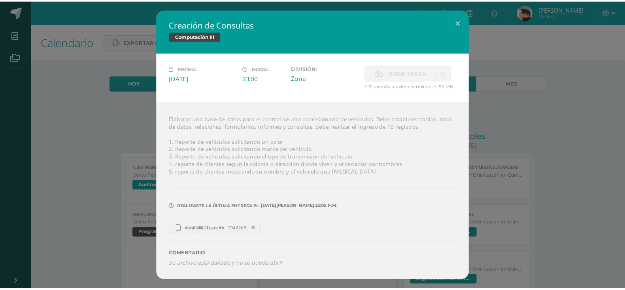
scroll to position [313, 0]
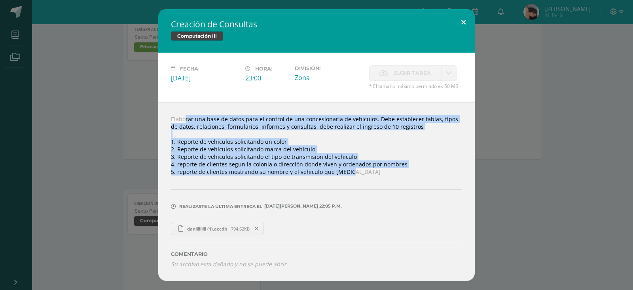
click at [457, 26] on button at bounding box center [463, 22] width 23 height 27
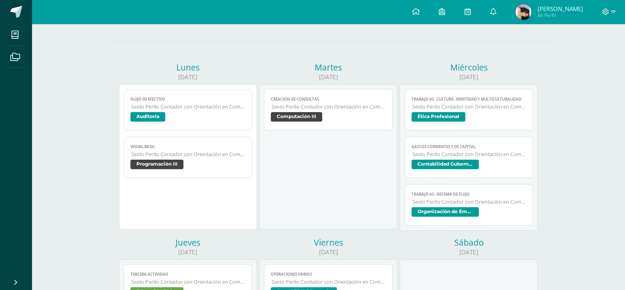
scroll to position [49, 0]
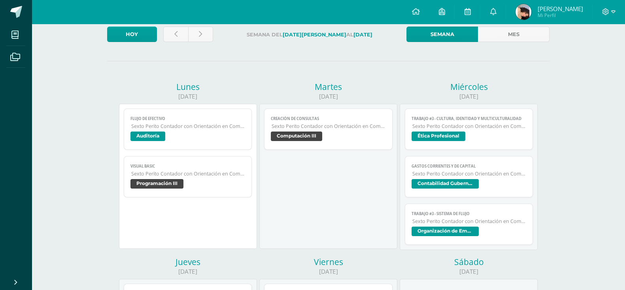
click at [169, 171] on span "Sexto Perito Contador con Orientación en Computación" at bounding box center [188, 173] width 114 height 7
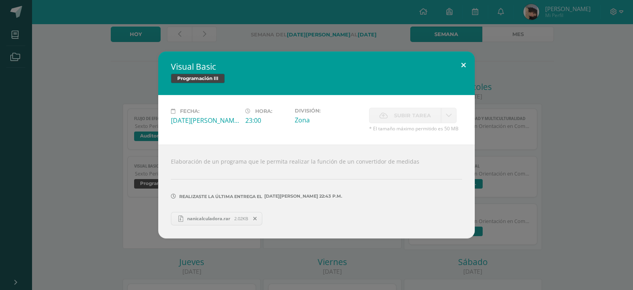
click at [462, 65] on button at bounding box center [463, 64] width 23 height 27
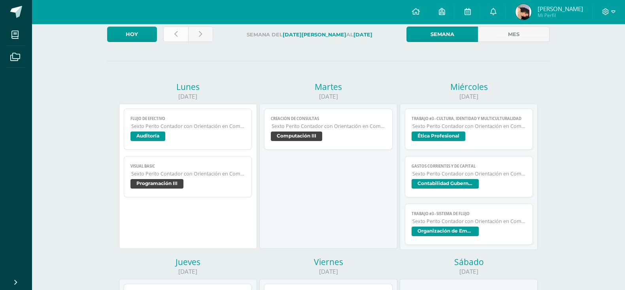
click at [176, 35] on icon at bounding box center [175, 34] width 3 height 7
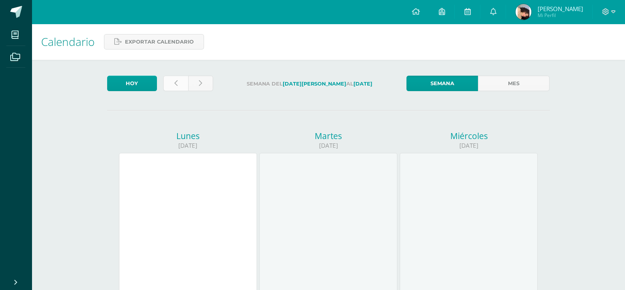
click at [182, 78] on link at bounding box center [175, 83] width 25 height 15
click at [176, 83] on icon at bounding box center [175, 83] width 3 height 7
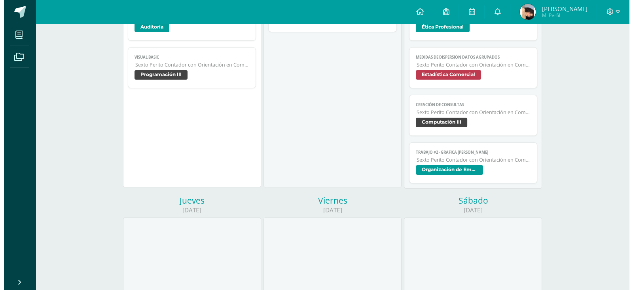
scroll to position [156, 0]
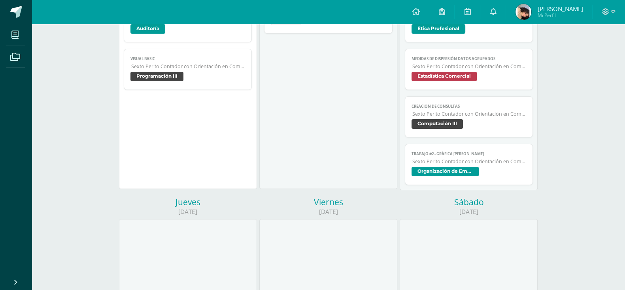
click at [208, 63] on span "Sexto Perito Contador con Orientación en Computación" at bounding box center [188, 66] width 114 height 7
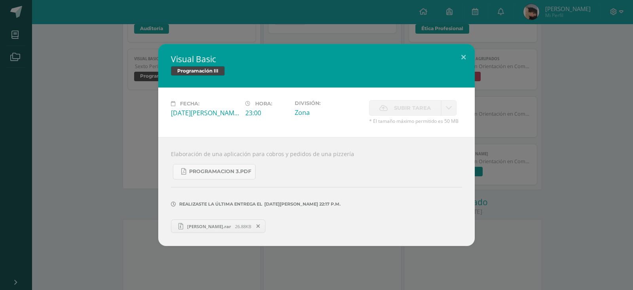
click at [226, 229] on link "[PERSON_NAME].rar 26.88KB" at bounding box center [218, 225] width 95 height 13
